Goal: Check status: Check status

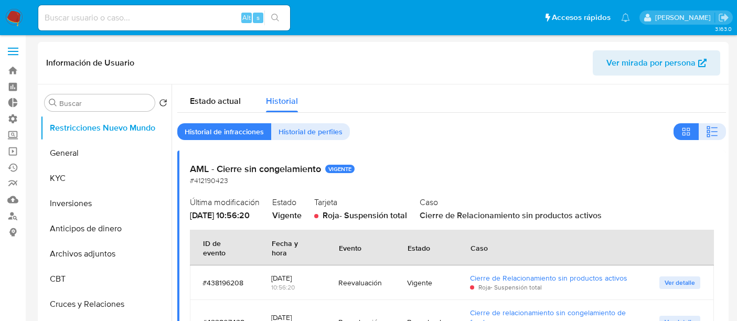
select select "10"
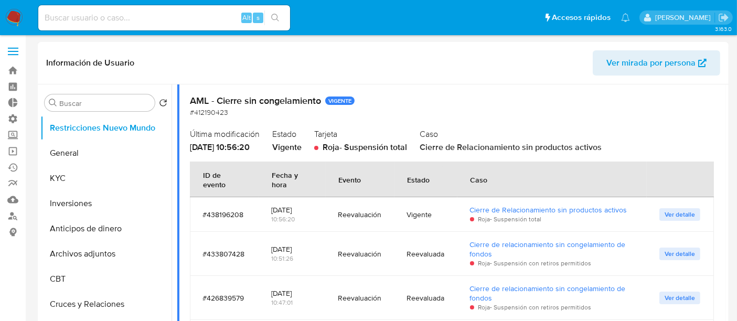
scroll to position [58, 0]
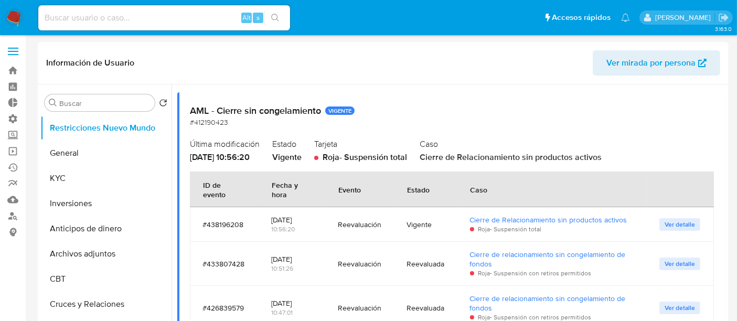
drag, startPoint x: 337, startPoint y: 189, endPoint x: 363, endPoint y: 191, distance: 26.3
click at [363, 191] on div "Evento" at bounding box center [350, 189] width 48 height 25
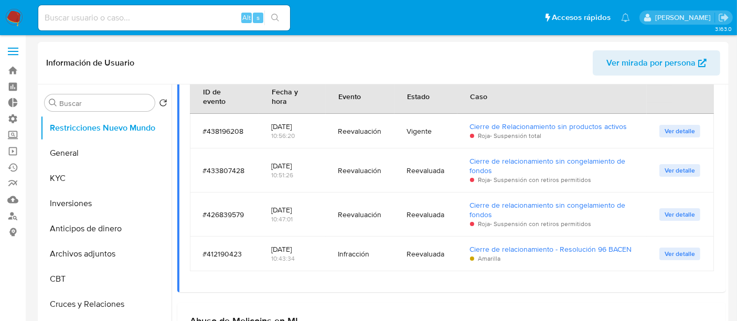
scroll to position [175, 0]
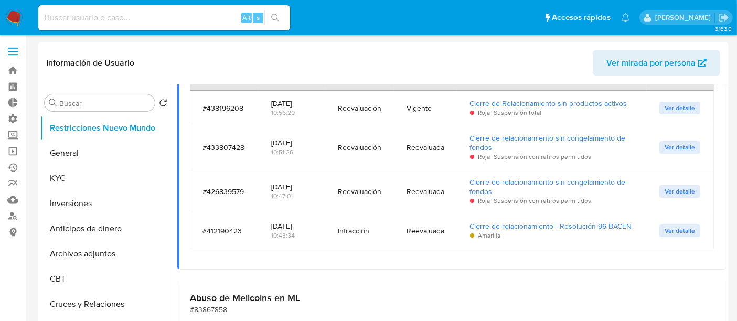
drag, startPoint x: 339, startPoint y: 231, endPoint x: 373, endPoint y: 231, distance: 33.6
click at [373, 231] on div "Infracción" at bounding box center [360, 230] width 44 height 9
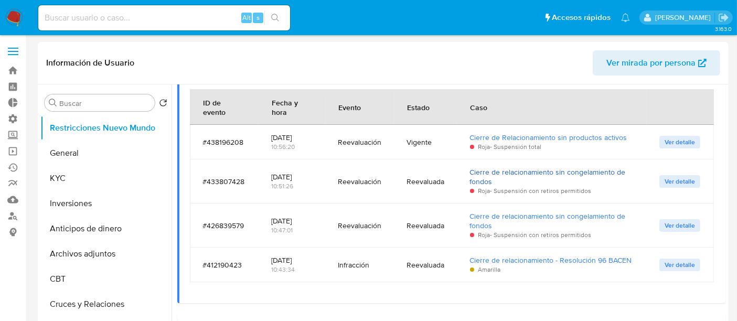
scroll to position [116, 0]
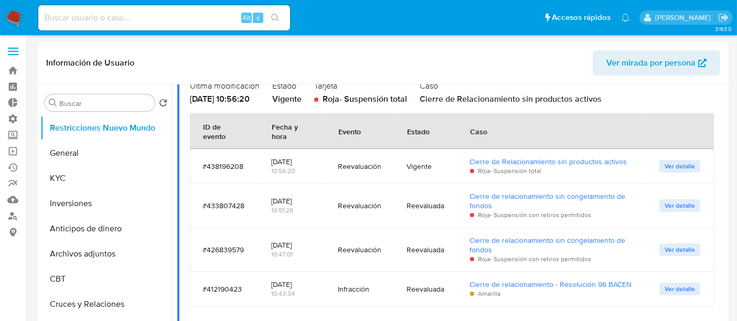
drag, startPoint x: 415, startPoint y: 133, endPoint x: 431, endPoint y: 133, distance: 15.7
click at [431, 133] on div "Estado" at bounding box center [419, 130] width 48 height 25
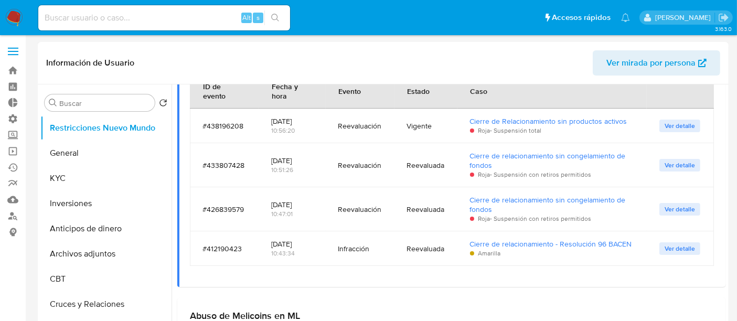
scroll to position [175, 0]
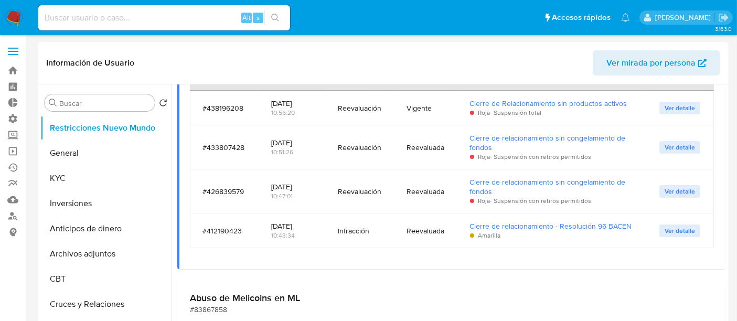
drag, startPoint x: 408, startPoint y: 231, endPoint x: 432, endPoint y: 233, distance: 24.2
click at [432, 233] on div "Reevaluada" at bounding box center [426, 230] width 38 height 9
click at [420, 213] on td "Reevaluada" at bounding box center [425, 230] width 63 height 35
click at [342, 193] on div "Reevaluación" at bounding box center [360, 191] width 44 height 9
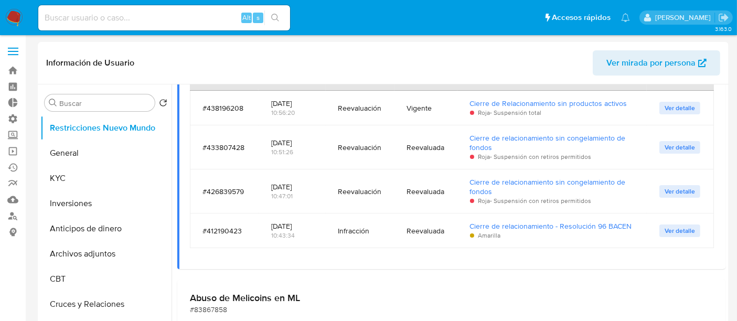
click at [156, 13] on input at bounding box center [164, 18] width 252 height 14
paste input "2674568599"
type input "2674568599"
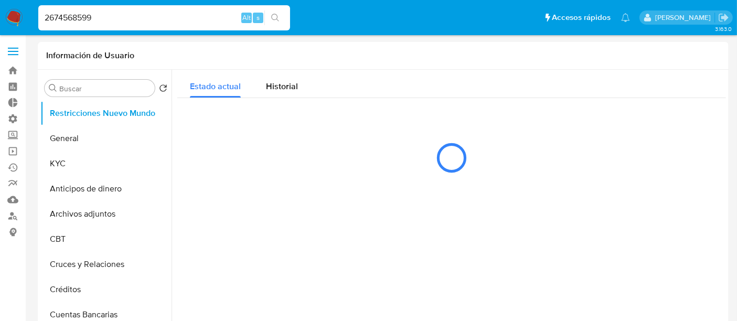
select select "10"
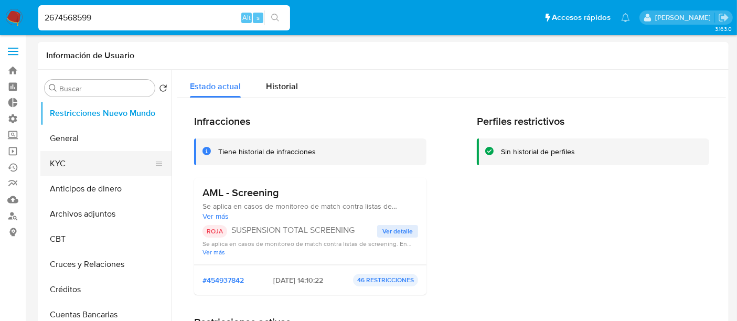
click at [51, 170] on button "KYC" at bounding box center [101, 163] width 123 height 25
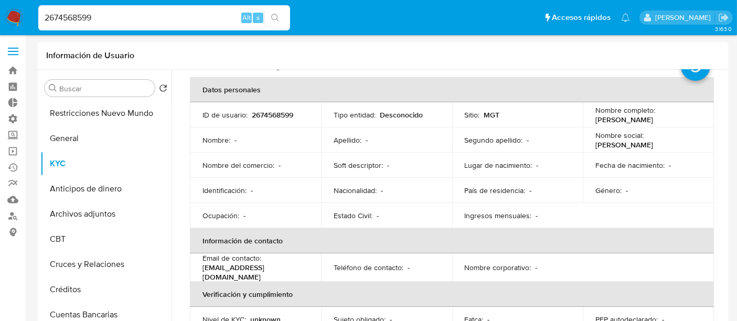
scroll to position [58, 0]
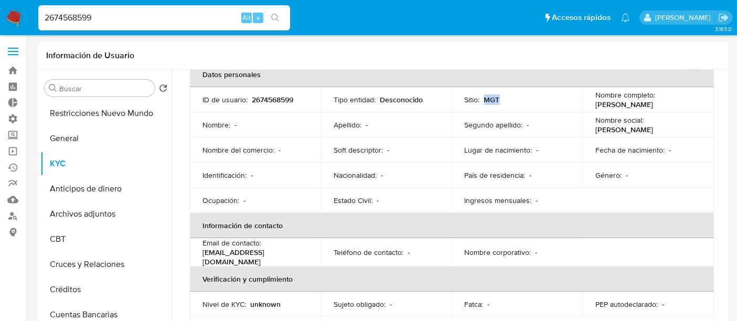
drag, startPoint x: 481, startPoint y: 107, endPoint x: 493, endPoint y: 106, distance: 12.1
click at [493, 106] on td "Sitio : MGT" at bounding box center [517, 99] width 131 height 25
click at [508, 102] on div "Sitio : MGT" at bounding box center [518, 99] width 106 height 9
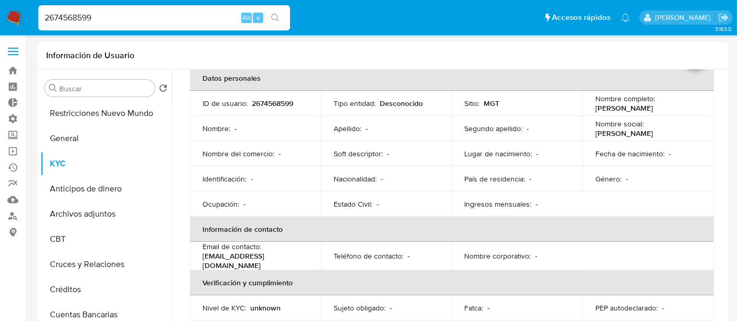
scroll to position [0, 0]
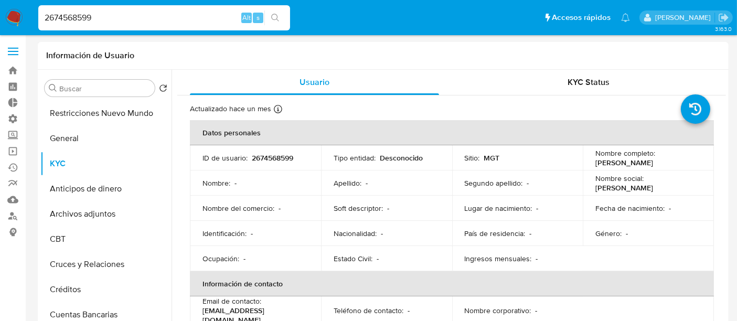
click at [403, 163] on td "Tipo entidad : Desconocido" at bounding box center [386, 157] width 131 height 25
click at [399, 157] on p "Desconocido" at bounding box center [401, 157] width 43 height 9
click at [328, 160] on td "Tipo entidad : Desconocido" at bounding box center [386, 157] width 131 height 25
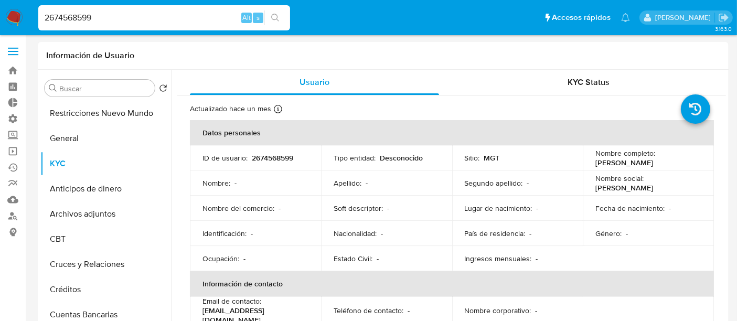
click at [97, 14] on input "2674568599" at bounding box center [164, 18] width 252 height 14
paste input "11472477"
type input "11472477"
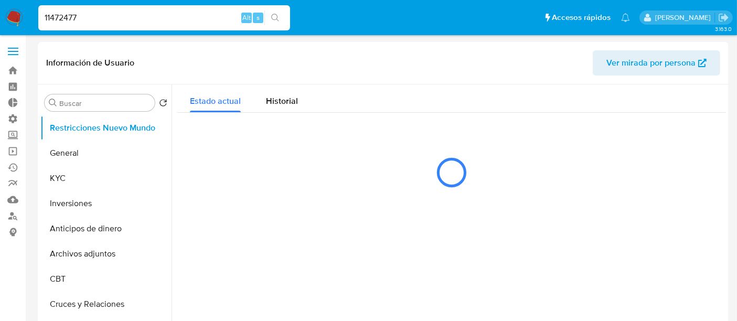
select select "10"
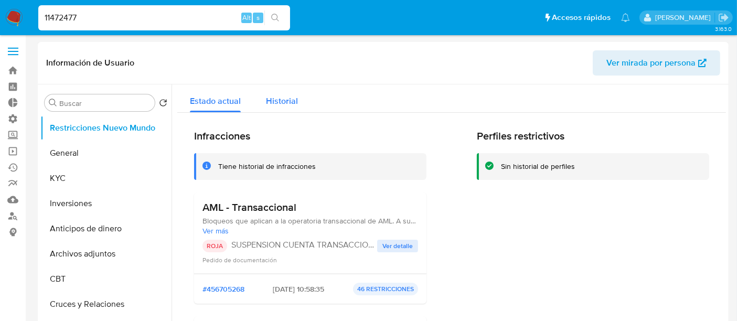
click at [284, 103] on span "Historial" at bounding box center [282, 101] width 32 height 12
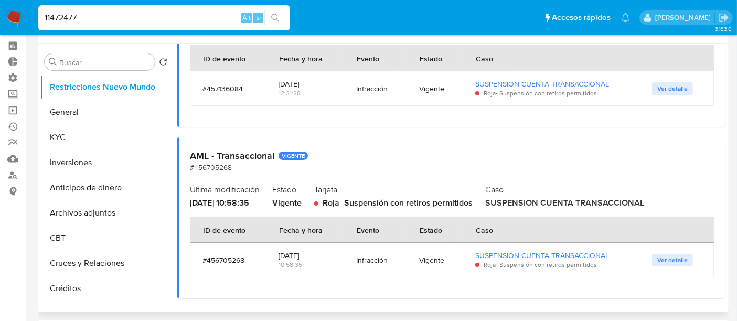
scroll to position [58, 0]
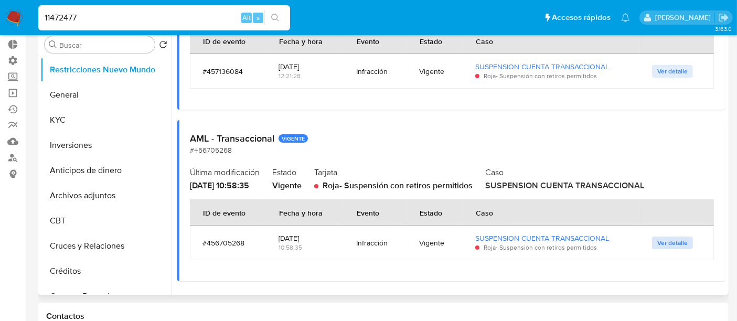
click at [682, 248] on span "Ver detalle" at bounding box center [672, 243] width 30 height 10
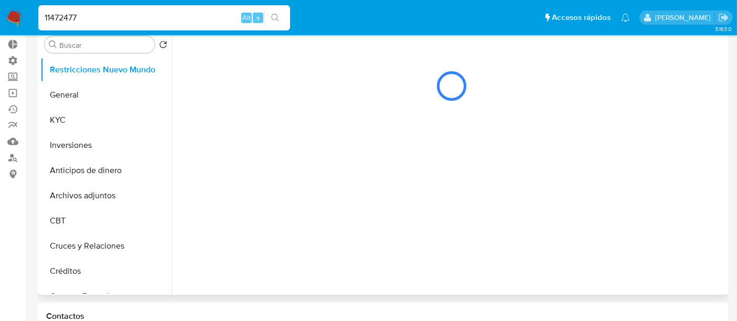
scroll to position [0, 0]
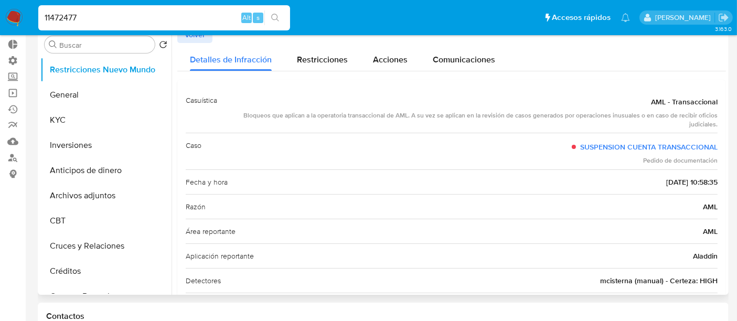
drag, startPoint x: 585, startPoint y: 276, endPoint x: 649, endPoint y: 282, distance: 64.2
click at [649, 282] on div "Detectores mcisterna (manual) - Certeza: HIGH" at bounding box center [452, 280] width 532 height 25
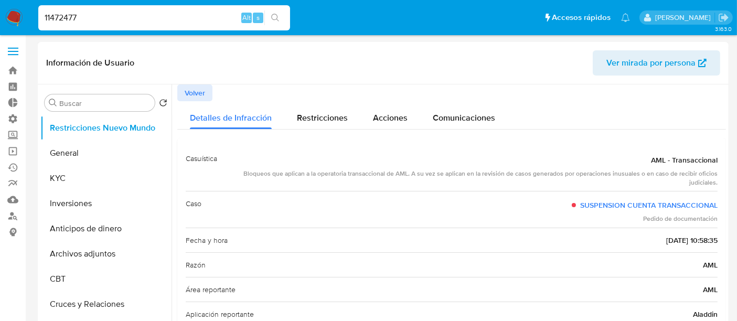
click at [196, 93] on span "Volver" at bounding box center [195, 92] width 20 height 15
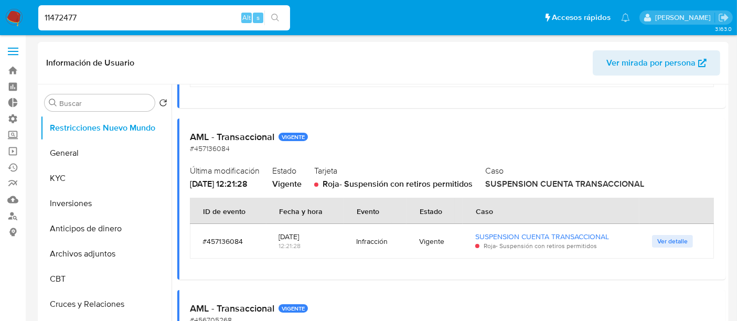
scroll to position [291, 0]
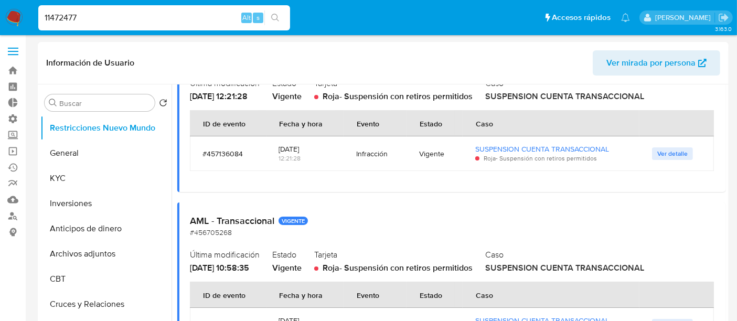
click at [657, 153] on span "Ver detalle" at bounding box center [672, 153] width 30 height 10
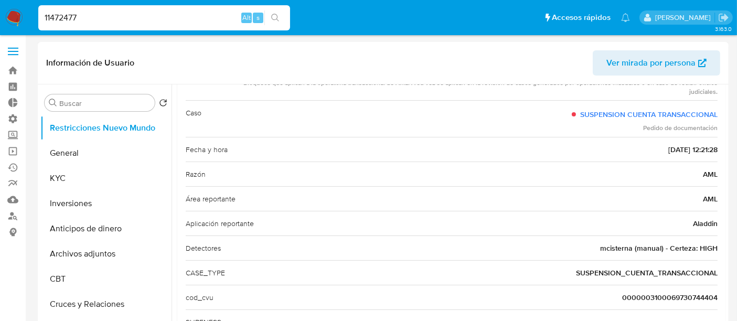
scroll to position [93, 0]
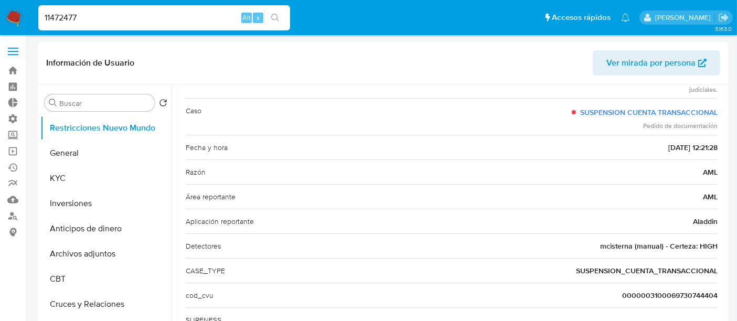
click at [623, 247] on span "mcisterna (manual) - Certeza: HIGH" at bounding box center [658, 246] width 117 height 10
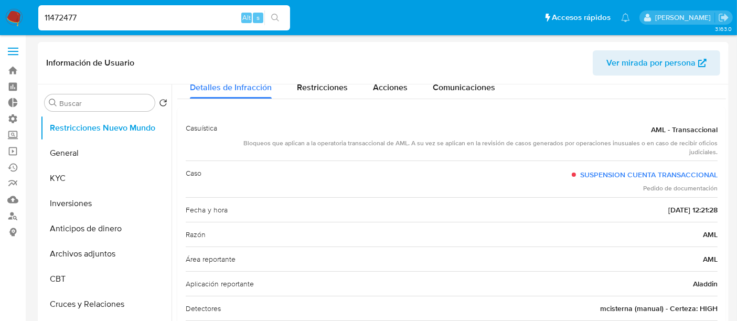
scroll to position [0, 0]
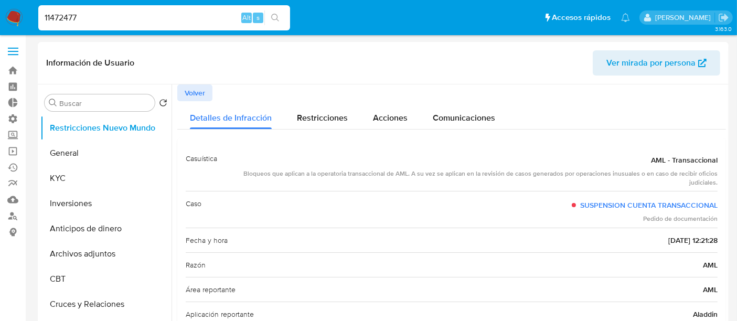
click at [208, 91] on button "Volver" at bounding box center [194, 92] width 35 height 17
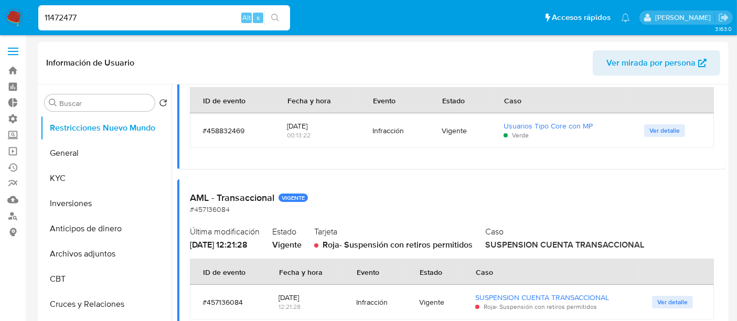
scroll to position [141, 0]
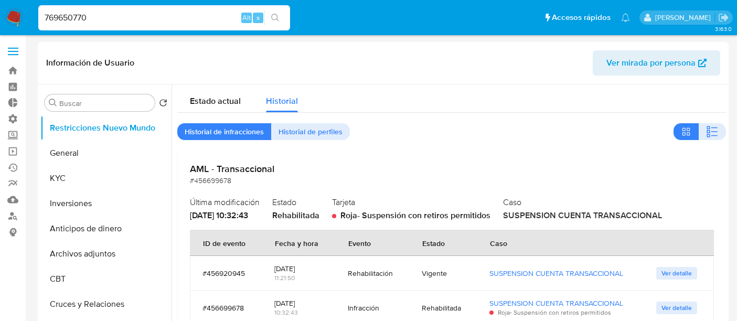
select select "10"
